Goal: Task Accomplishment & Management: Manage account settings

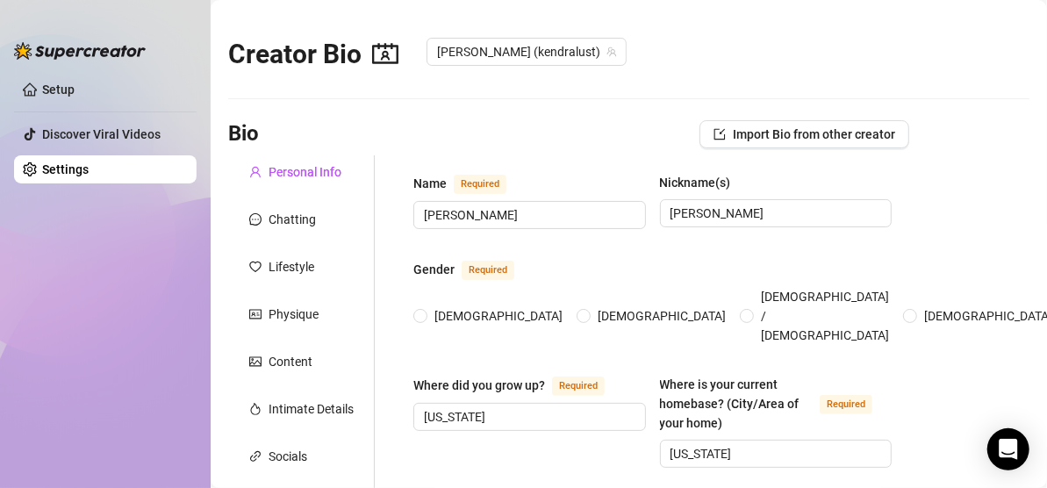
type input "[PERSON_NAME]"
type input "[US_STATE]"
type input "[DEMOGRAPHIC_DATA]"
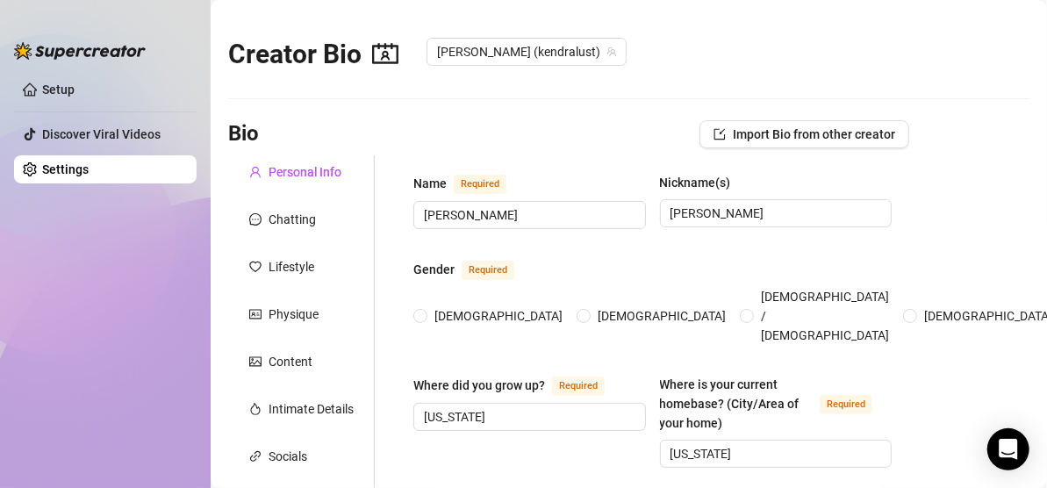
type input "Married"
type input "Dog named Roxy"
type input "Adult Actress"
type input "Nurse, cam girl"
radio input "true"
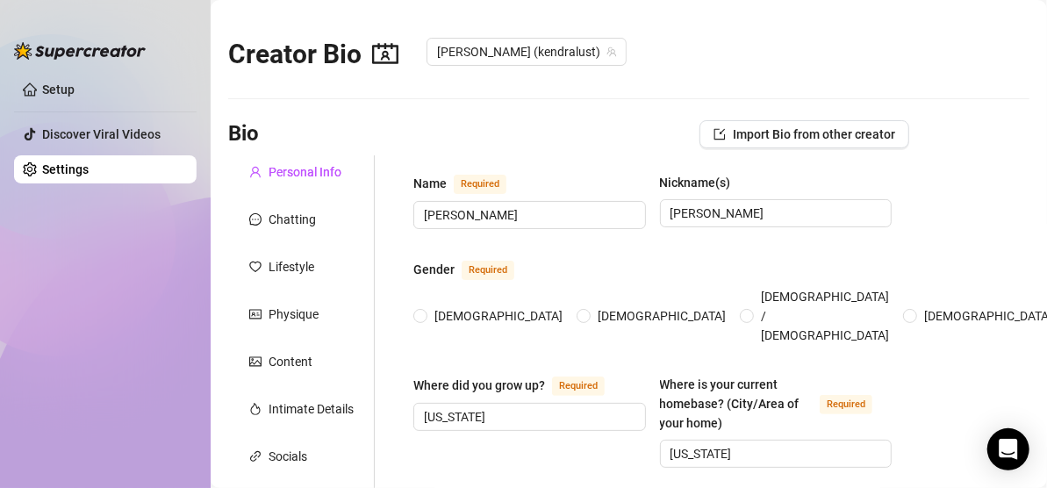
type input "September 18th, 1978"
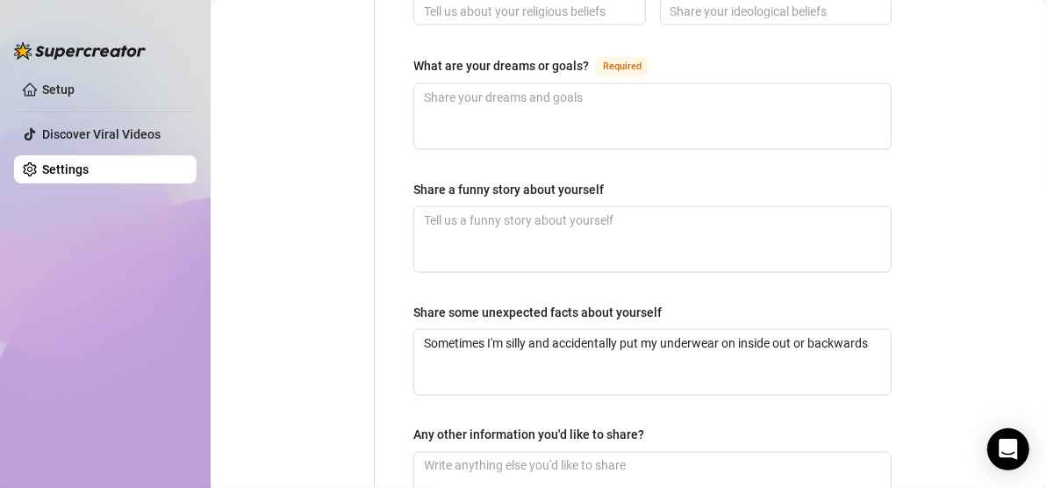
scroll to position [1341, 0]
